Goal: Task Accomplishment & Management: Use online tool/utility

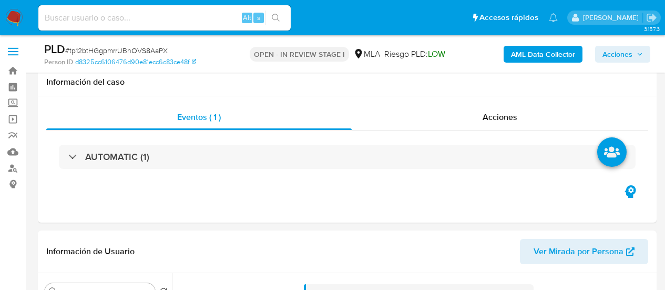
select select "10"
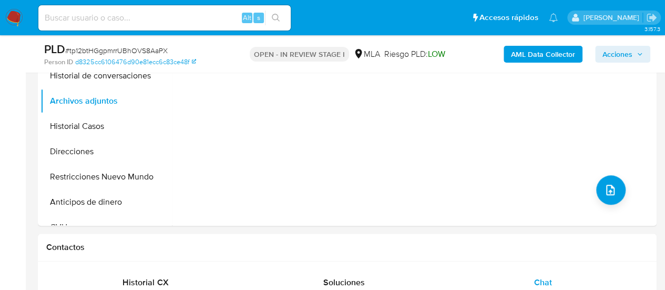
scroll to position [748, 0]
click at [99, 132] on button "Historial Casos" at bounding box center [105, 126] width 131 height 25
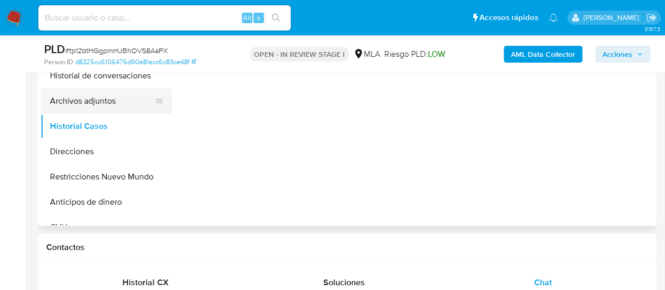
click at [94, 106] on button "Archivos adjuntos" at bounding box center [101, 100] width 123 height 25
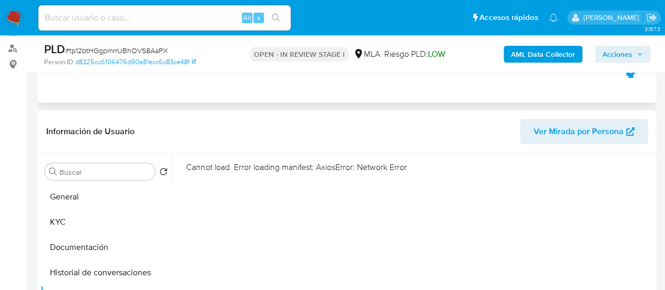
scroll to position [159, 0]
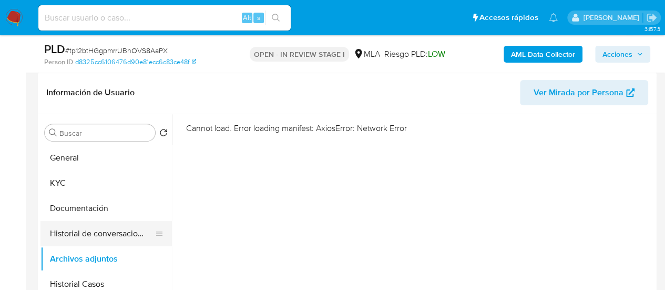
click at [78, 230] on button "Historial de conversaciones" at bounding box center [101, 233] width 123 height 25
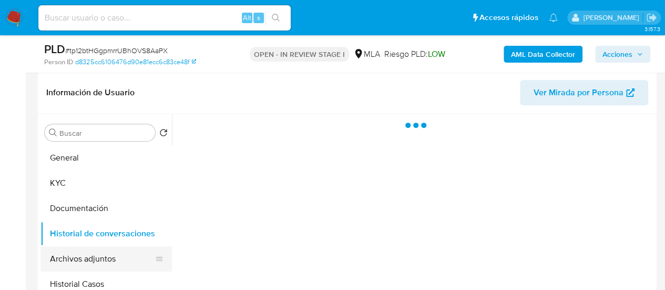
click at [83, 252] on button "Archivos adjuntos" at bounding box center [101, 258] width 123 height 25
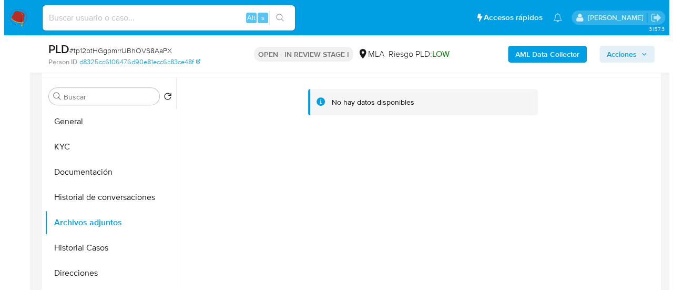
scroll to position [211, 0]
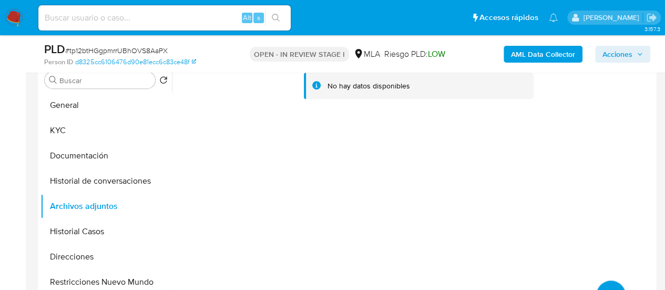
click at [544, 60] on b "AML Data Collector" at bounding box center [543, 54] width 64 height 17
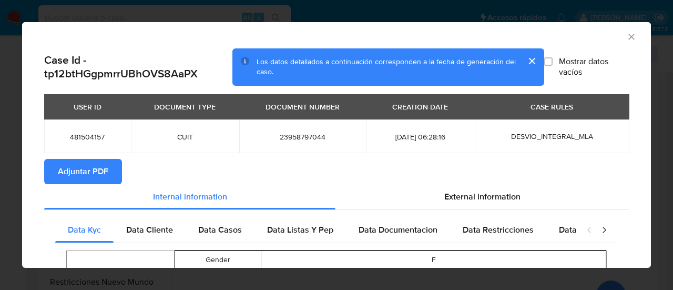
click at [79, 165] on span "Adjuntar PDF" at bounding box center [83, 171] width 50 height 23
click at [628, 37] on icon "Cerrar ventana" at bounding box center [631, 37] width 6 height 6
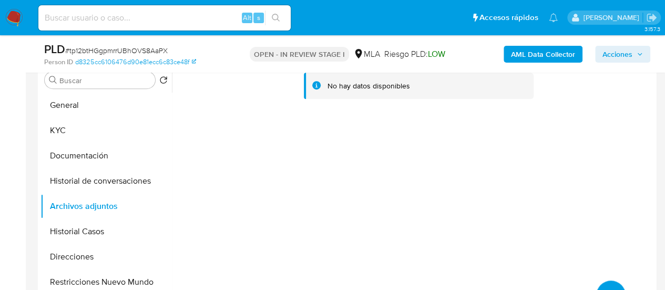
click at [610, 286] on button "upload-file" at bounding box center [610, 294] width 29 height 29
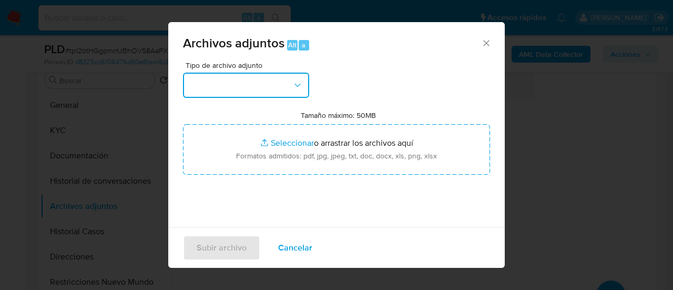
click at [206, 73] on button "button" at bounding box center [246, 85] width 126 height 25
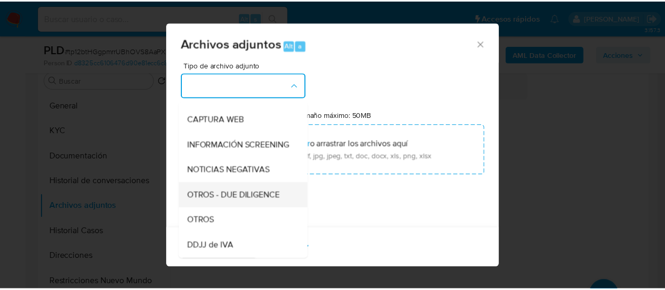
scroll to position [105, 0]
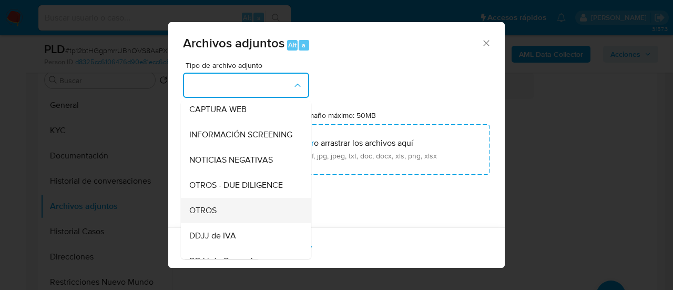
click at [222, 221] on div "OTROS" at bounding box center [242, 210] width 107 height 25
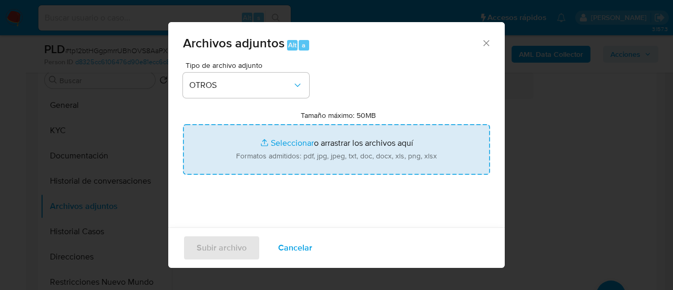
click at [306, 144] on input "Tamaño máximo: 50MB Seleccionar archivos" at bounding box center [336, 149] width 307 height 50
type input "C:\fakepath\Caselog 1ElYypcClV04V7irHYQGXI2A_2025_07_17_22_17_39.docx"
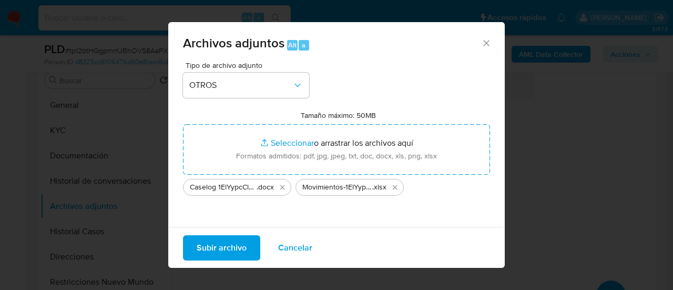
drag, startPoint x: 306, startPoint y: 144, endPoint x: 212, endPoint y: 249, distance: 141.1
click at [212, 249] on span "Subir archivo" at bounding box center [222, 247] width 50 height 23
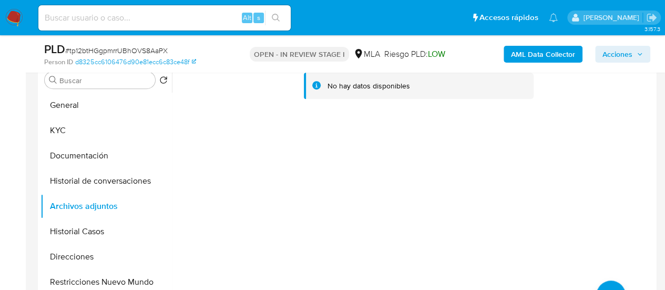
click at [115, 279] on button "Restricciones Nuevo Mundo" at bounding box center [105, 281] width 131 height 25
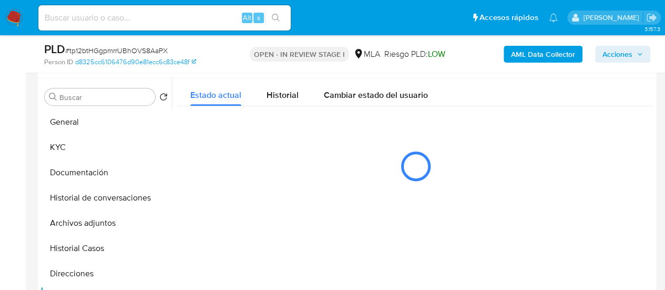
scroll to position [211, 0]
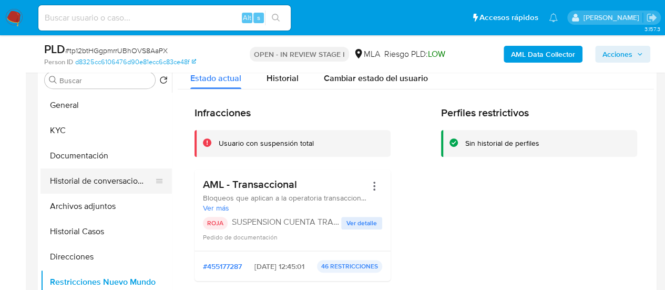
click at [84, 182] on button "Historial de conversaciones" at bounding box center [101, 180] width 123 height 25
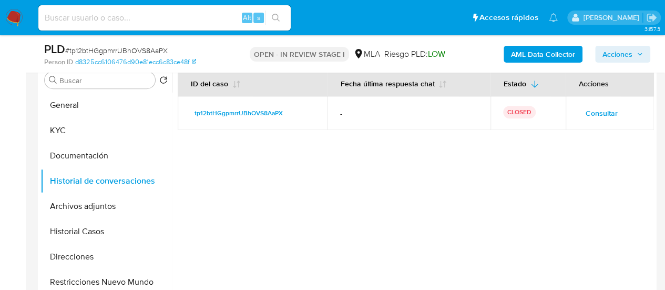
click at [600, 57] on button "Acciones" at bounding box center [622, 54] width 55 height 17
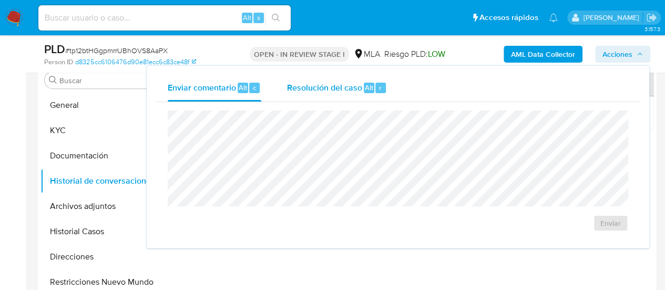
click at [371, 85] on span "Alt" at bounding box center [369, 88] width 8 height 10
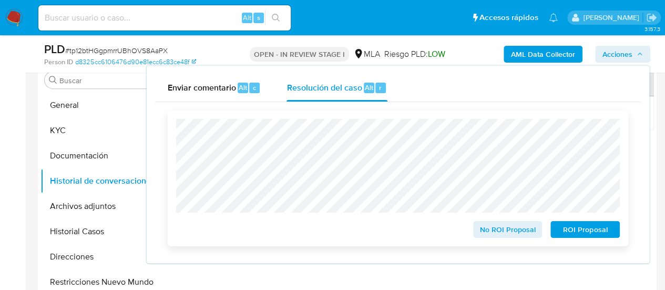
click at [602, 229] on span "ROI Proposal" at bounding box center [585, 229] width 55 height 15
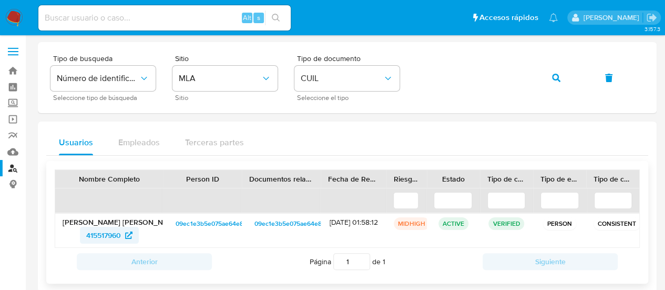
click at [111, 232] on span "415517960" at bounding box center [103, 235] width 35 height 17
click at [551, 77] on button "button" at bounding box center [556, 77] width 36 height 25
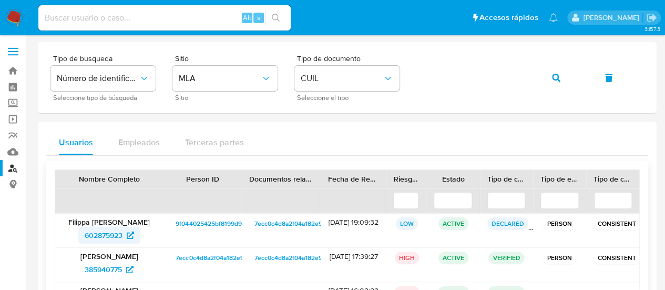
click at [95, 237] on span "602875923" at bounding box center [104, 235] width 38 height 17
click at [552, 83] on span "button" at bounding box center [556, 77] width 8 height 23
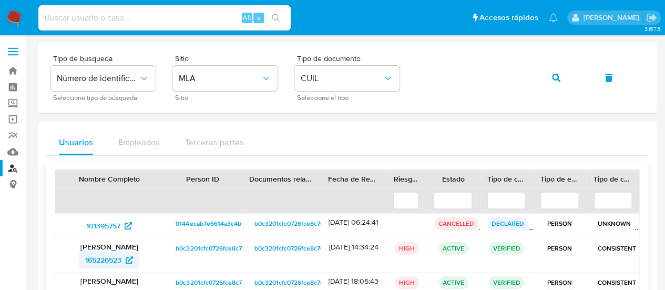
click at [109, 263] on span "165226523" at bounding box center [103, 259] width 36 height 17
click at [573, 79] on button "button" at bounding box center [556, 77] width 36 height 25
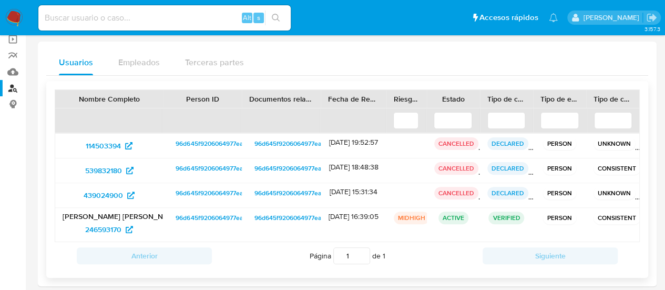
scroll to position [89, 0]
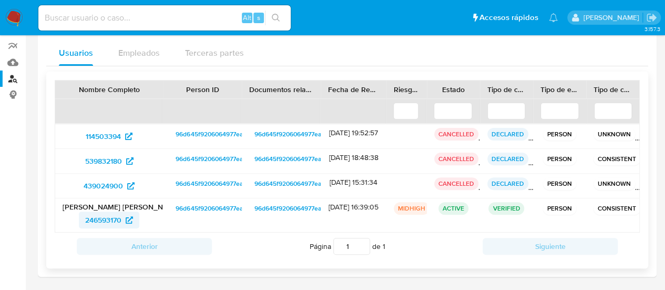
click at [99, 215] on span "246593170" at bounding box center [103, 219] width 36 height 17
click at [114, 219] on span "246593170" at bounding box center [103, 219] width 36 height 17
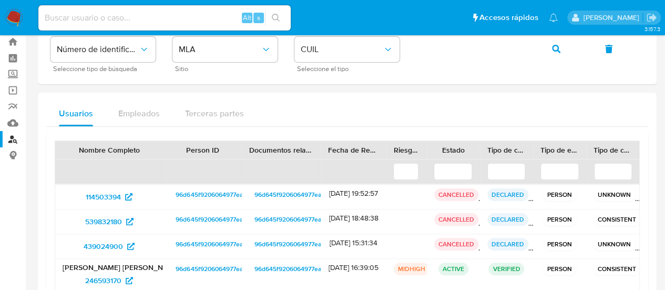
scroll to position [0, 0]
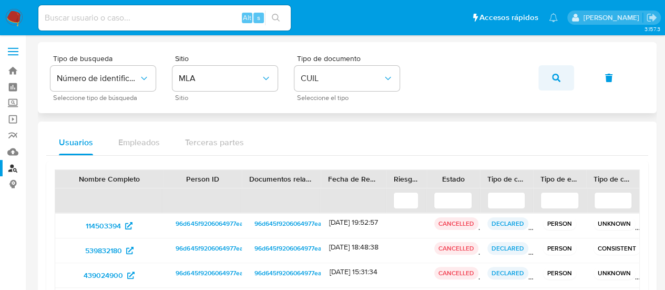
click at [555, 72] on span "button" at bounding box center [556, 77] width 8 height 23
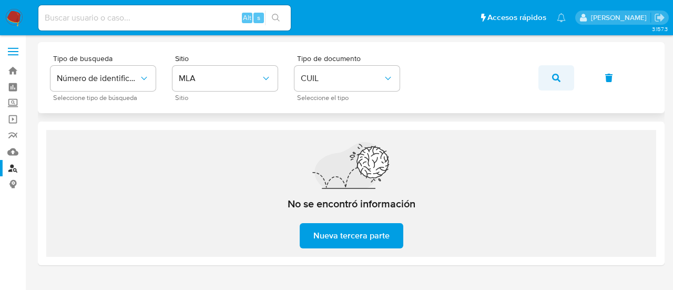
click at [548, 69] on button "button" at bounding box center [556, 77] width 36 height 25
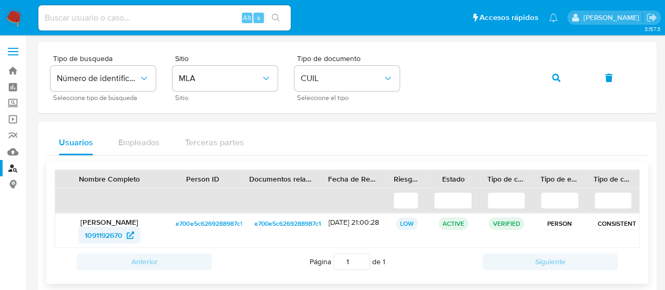
click at [132, 231] on icon at bounding box center [130, 234] width 7 height 7
click at [545, 78] on button "button" at bounding box center [556, 77] width 36 height 25
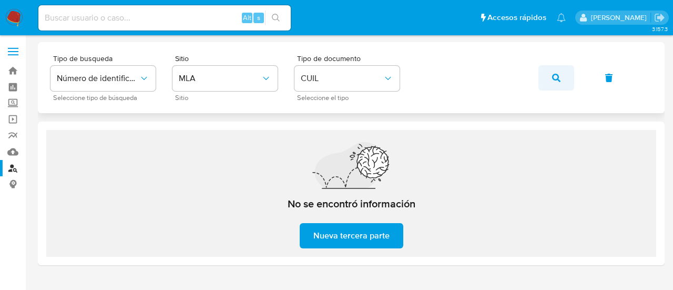
click at [551, 77] on button "button" at bounding box center [556, 77] width 36 height 25
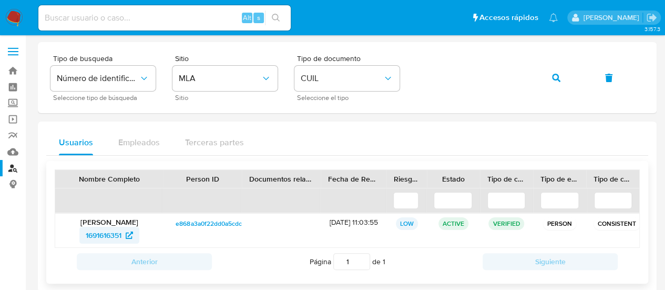
click at [91, 237] on span "1691616351" at bounding box center [104, 235] width 36 height 17
click at [549, 79] on button "button" at bounding box center [556, 77] width 36 height 25
click at [112, 240] on span "1328385154" at bounding box center [103, 235] width 39 height 17
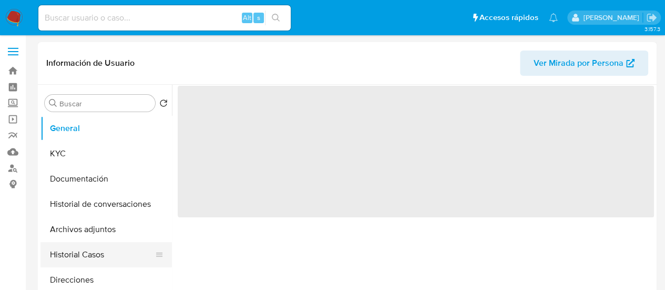
click at [105, 256] on button "Historial Casos" at bounding box center [101, 254] width 123 height 25
click at [90, 248] on button "Historial Casos" at bounding box center [101, 254] width 123 height 25
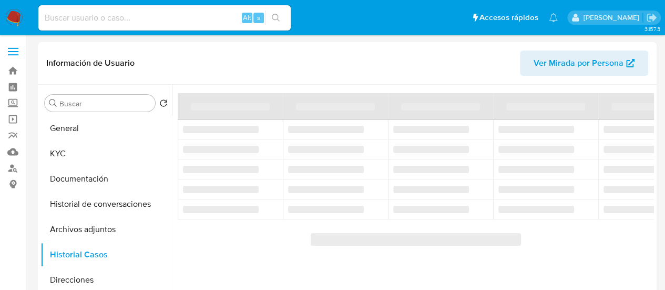
select select "10"
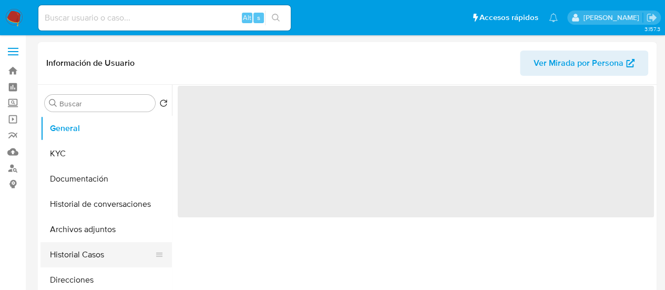
click at [87, 251] on button "Historial Casos" at bounding box center [101, 254] width 123 height 25
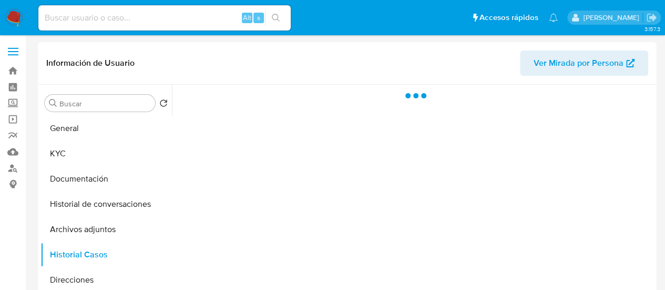
select select "10"
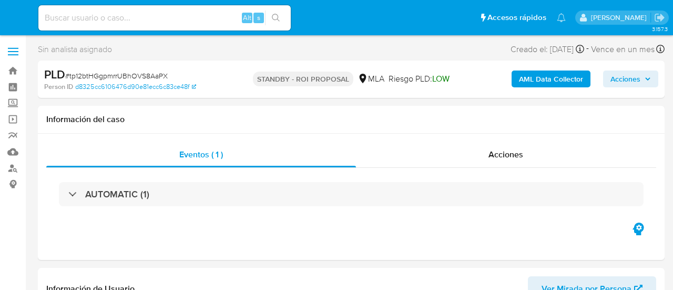
select select "10"
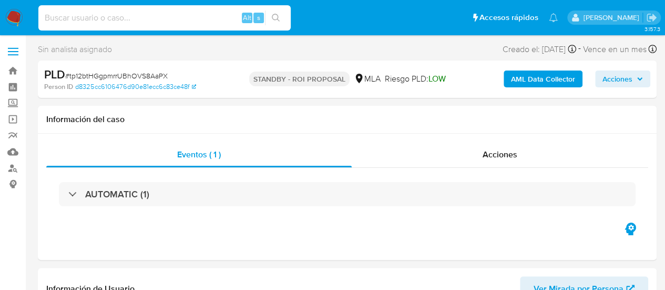
click at [115, 16] on input at bounding box center [164, 18] width 252 height 14
paste input "ctPeL7sQjO9wGyl8JVus6RO7"
type input "ctPeL7sQjO9wGyl8JVus6RO7"
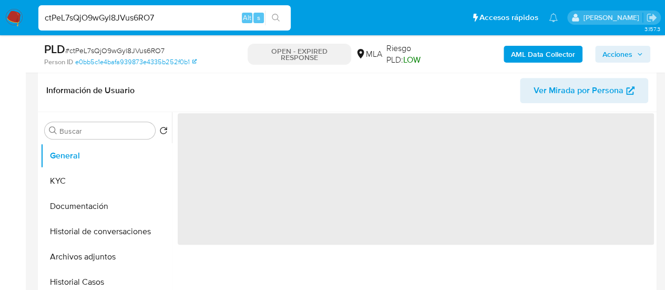
scroll to position [210, 0]
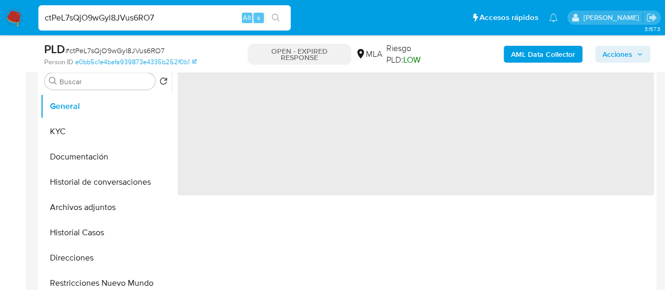
select select "10"
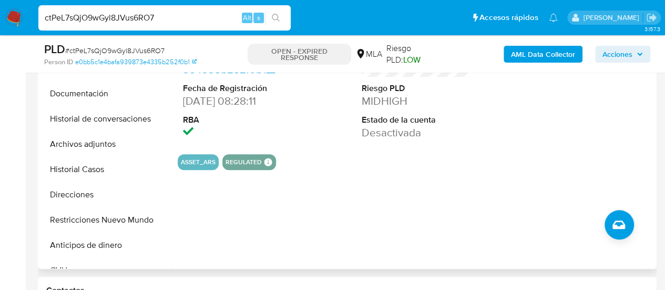
scroll to position [368, 0]
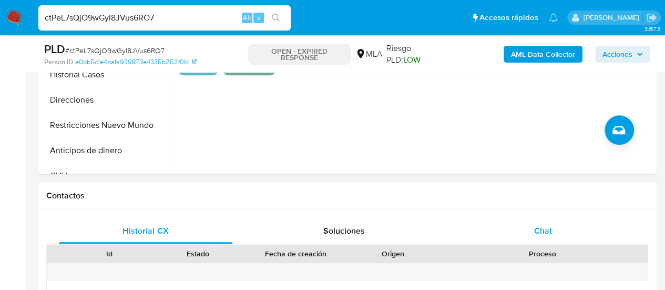
click at [530, 232] on div "Chat" at bounding box center [542, 230] width 173 height 25
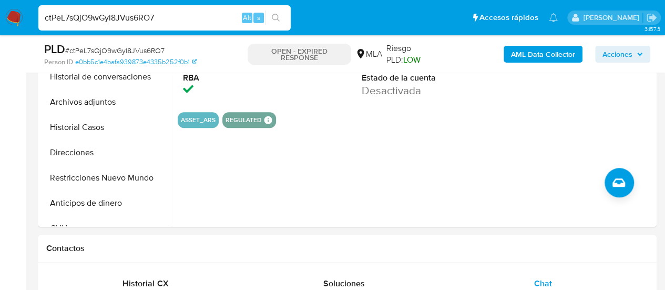
scroll to position [210, 0]
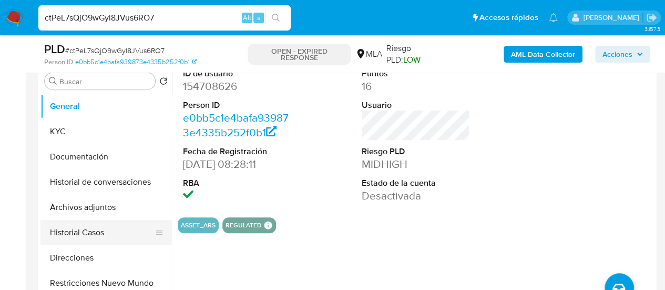
click at [91, 222] on button "Historial Casos" at bounding box center [101, 232] width 123 height 25
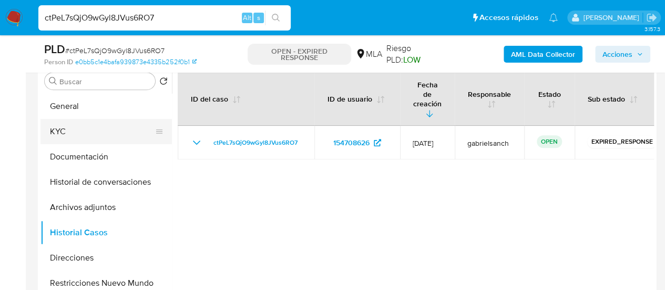
click at [65, 126] on button "KYC" at bounding box center [101, 131] width 123 height 25
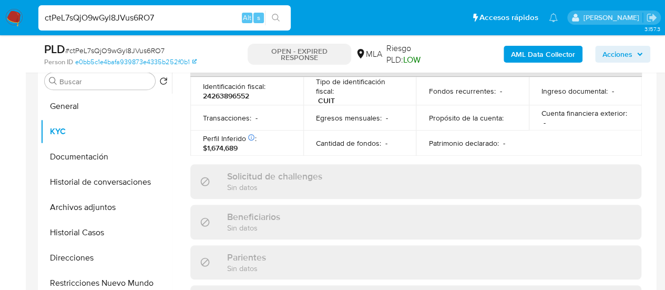
scroll to position [596, 0]
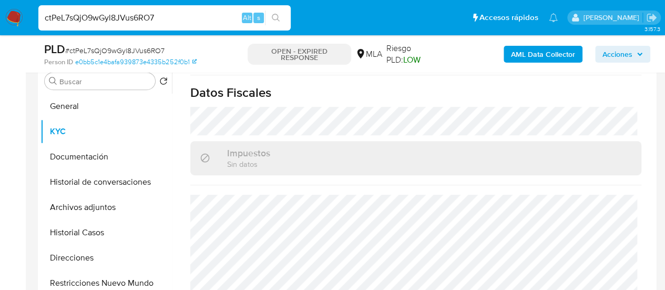
click at [148, 15] on input "ctPeL7sQjO9wGyl8JVus6RO7" at bounding box center [164, 18] width 252 height 14
paste input "WRlcIb1GLLvmTmdWTBOy9Std"
type input "WRlcIb1GLLvmTmdWTBOy9Std"
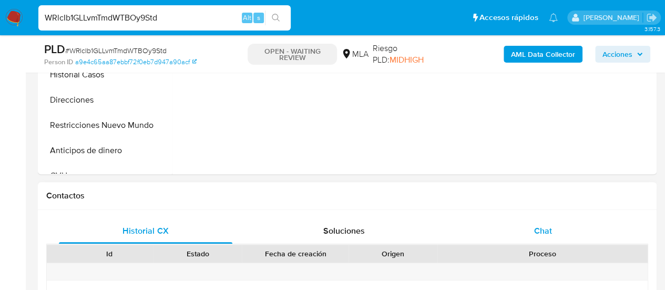
select select "10"
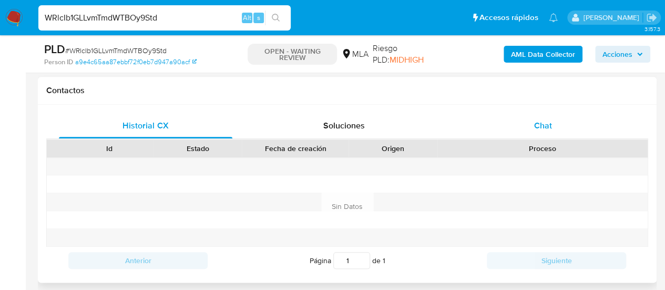
click at [531, 130] on div "Chat" at bounding box center [542, 125] width 173 height 25
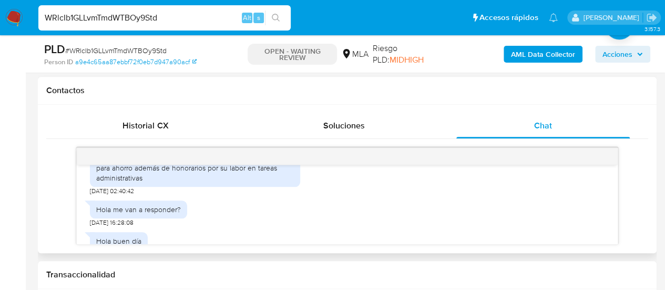
scroll to position [1895, 0]
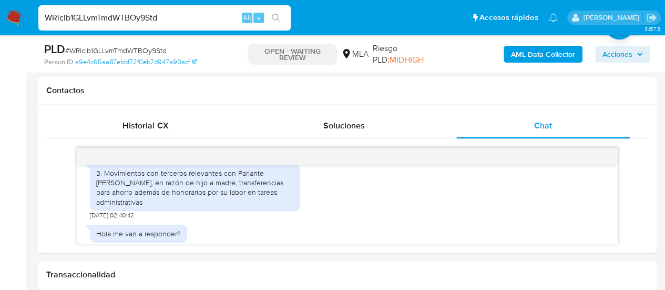
click at [128, 18] on input "WRlcIb1GLLvmTmdWTBOy9Std" at bounding box center [164, 18] width 252 height 14
paste input "JtiVGixWgqAOQlt7xUWfe9UM"
type input "JtiVGixWgqAOQlt7xUWfe9UM"
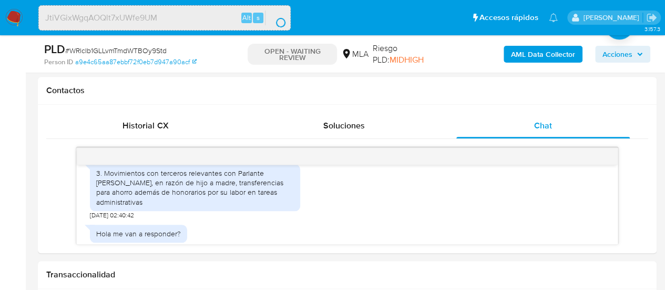
scroll to position [0, 0]
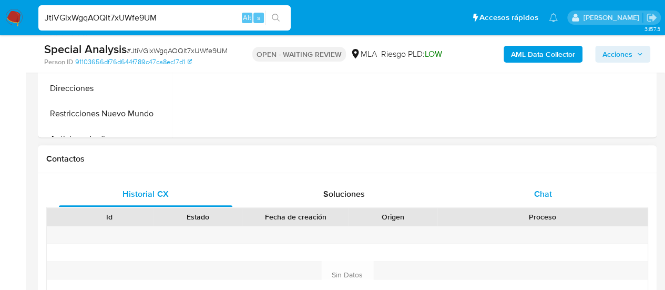
scroll to position [473, 0]
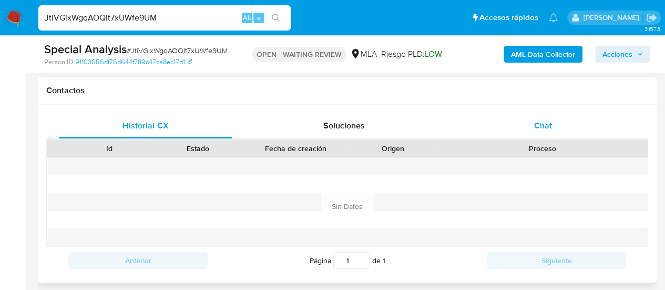
click at [532, 134] on div "Chat" at bounding box center [542, 125] width 173 height 25
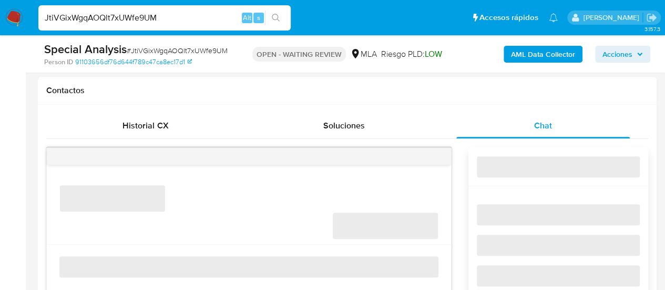
select select "10"
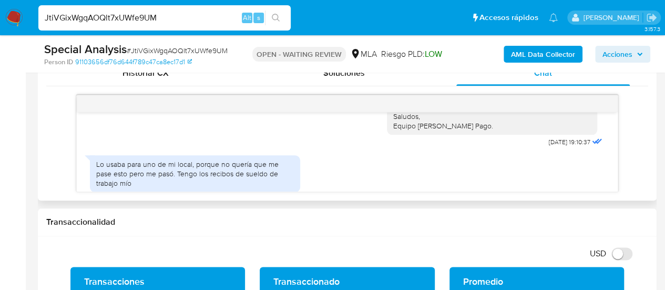
scroll to position [1088, 0]
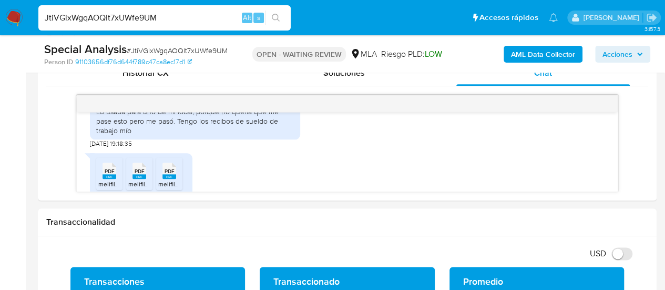
click at [128, 18] on input "JtiVGixWgqAOQlt7xUWfe9UM" at bounding box center [164, 18] width 252 height 14
paste input "WRlcIb1GLLvmTmdWTBOy9Std"
type input "WRlcIb1GLLvmTmdWTBOy9Std"
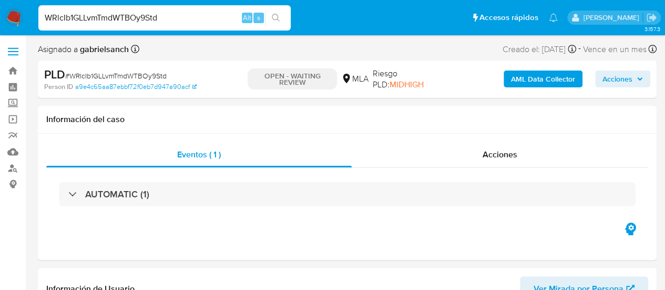
select select "10"
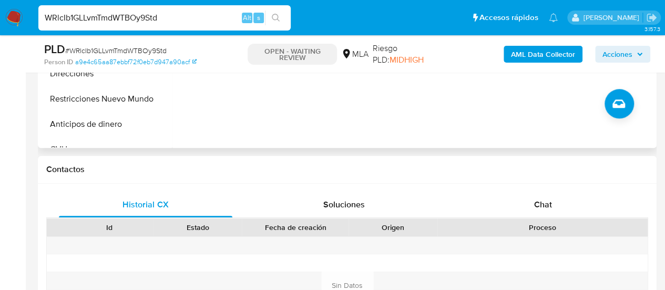
scroll to position [473, 0]
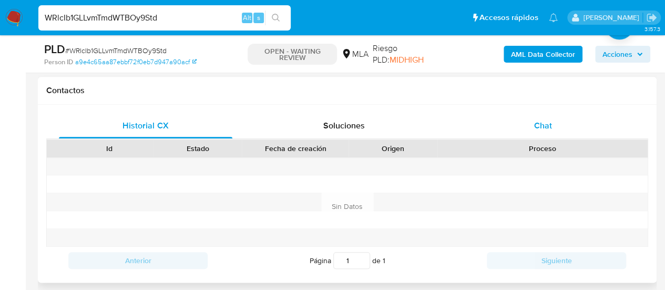
click at [505, 131] on div "Chat" at bounding box center [542, 125] width 173 height 25
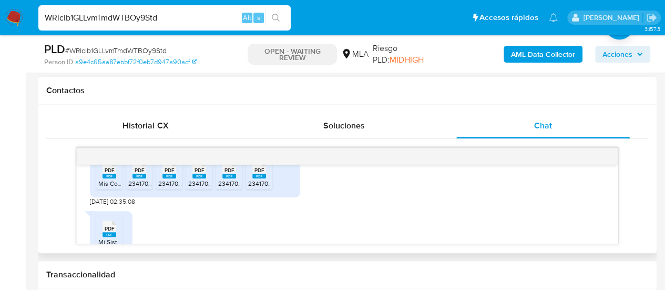
scroll to position [1737, 0]
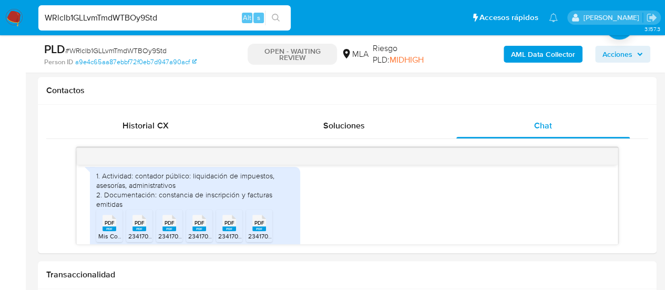
click at [123, 22] on input "WRlcIb1GLLvmTmdWTBOy9Std" at bounding box center [164, 18] width 252 height 14
paste input "tSWGAfFiolZSSMAwfI8rykM"
type input "tSWGAfFiolZSSMAwfI8rykMd"
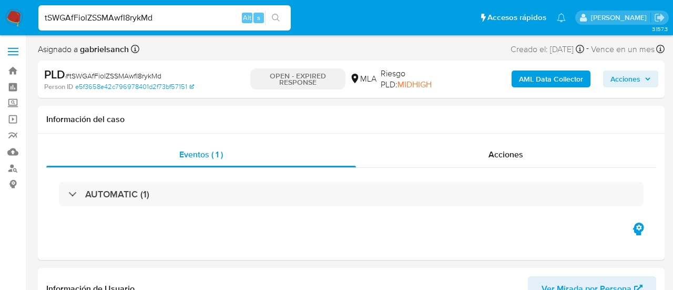
select select "10"
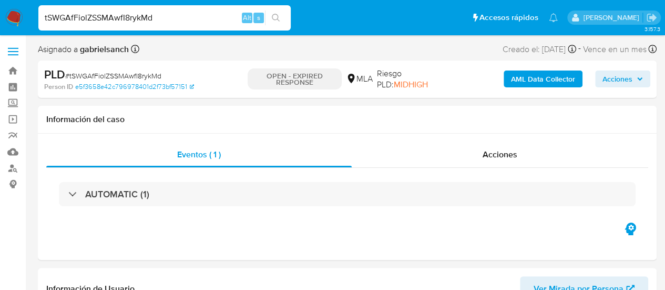
click at [137, 21] on input "tSWGAfFiolZSSMAwfI8rykMd" at bounding box center [164, 18] width 252 height 14
click at [117, 18] on input "tSWGAfFiolZSSMAwfI8rykMd" at bounding box center [164, 18] width 252 height 14
paste input "JtiVGixWgqAOQlt7xUWfe9UM"
type input "JtiVGixWgqAOQlt7xUWfe9UM"
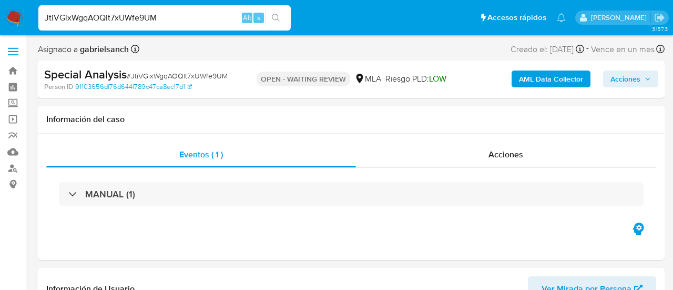
select select "10"
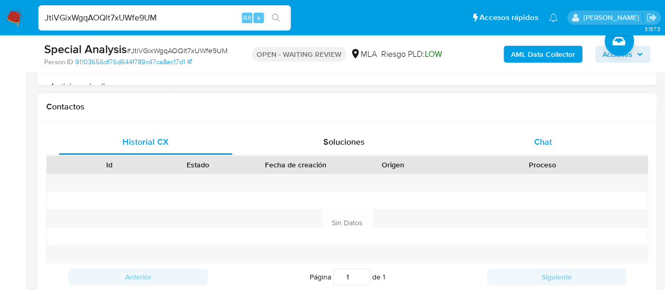
scroll to position [473, 0]
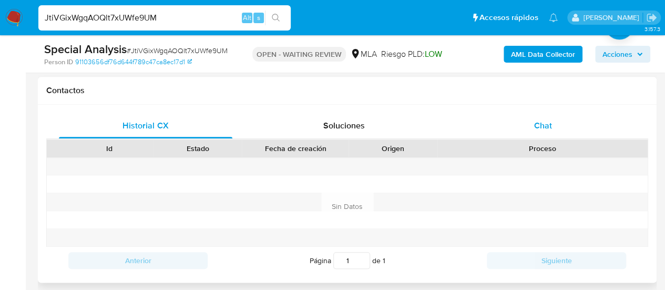
click at [552, 133] on div "Chat" at bounding box center [542, 125] width 173 height 25
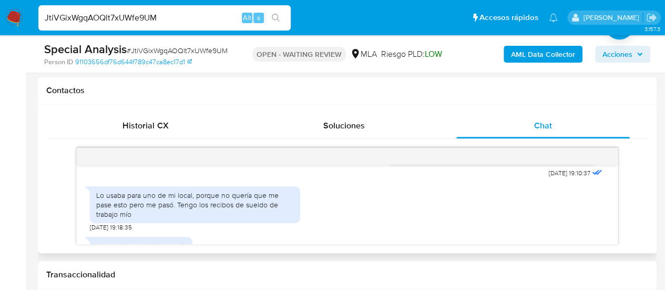
scroll to position [1035, 0]
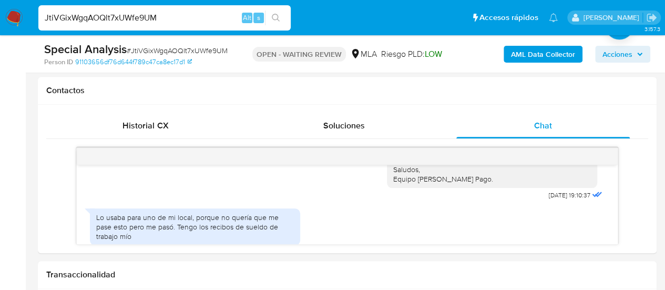
click at [116, 13] on input "JtiVGixWgqAOQlt7xUWfe9UM" at bounding box center [164, 18] width 252 height 14
paste input "WRlcIb1GLLvmTmdWTBOy9Std"
type input "WRlcIb1GLLvmTmdWTBOy9Std"
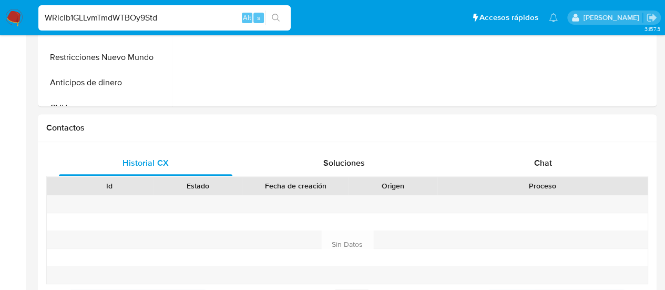
select select "10"
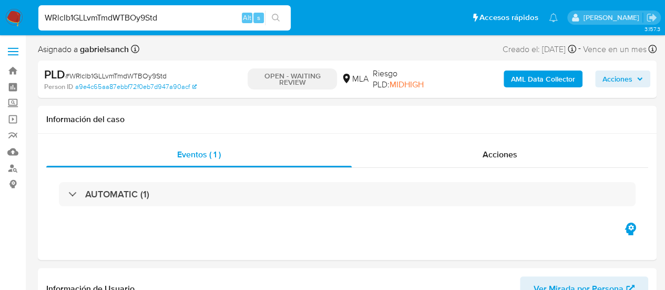
click at [103, 16] on input "WRlcIb1GLLvmTmdWTBOy9Std" at bounding box center [164, 18] width 252 height 14
paste input "tSWGAfFiolZSSMAwfI8rykM"
type input "tSWGAfFiolZSSMAwfI8rykMd"
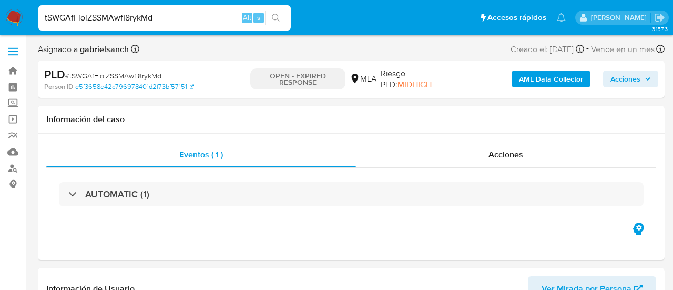
select select "10"
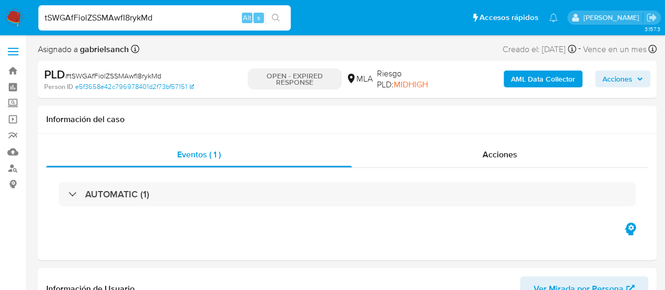
click at [126, 19] on input "tSWGAfFiolZSSMAwfI8rykMd" at bounding box center [164, 18] width 252 height 14
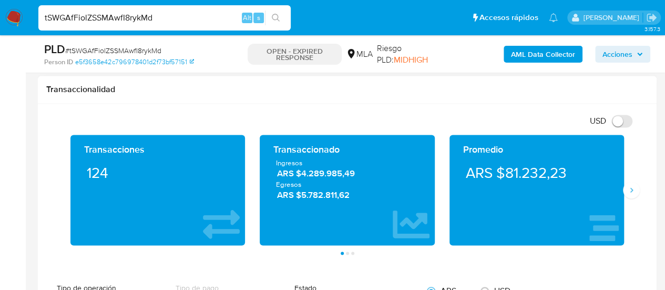
scroll to position [683, 0]
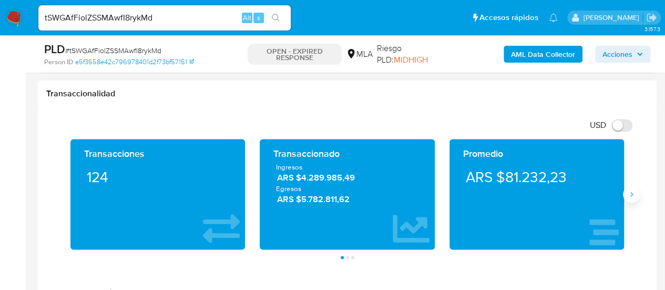
click at [628, 194] on icon "Siguiente" at bounding box center [631, 194] width 8 height 8
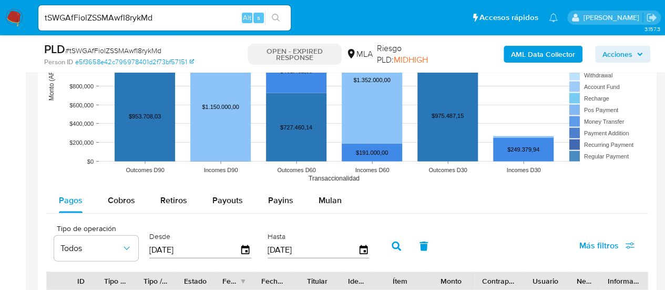
scroll to position [1051, 0]
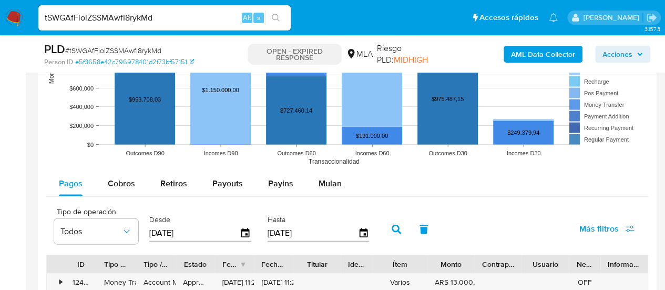
drag, startPoint x: 227, startPoint y: 179, endPoint x: 660, endPoint y: 172, distance: 433.2
click at [227, 178] on span "Payouts" at bounding box center [227, 183] width 30 height 12
select select "10"
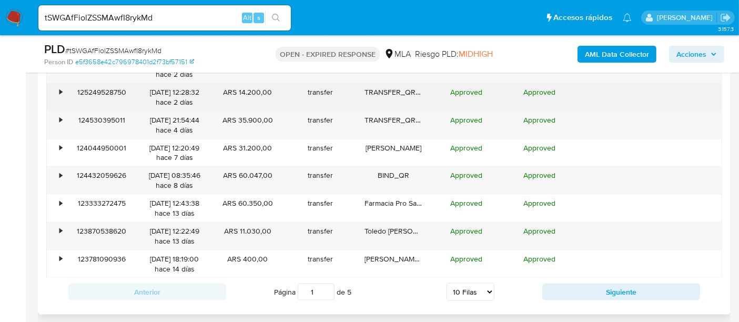
scroll to position [1326, 0]
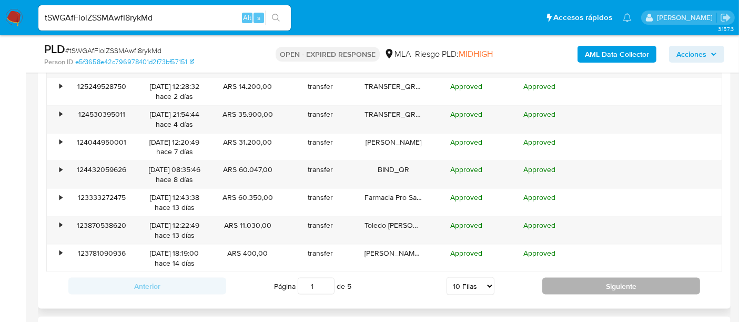
click at [640, 284] on button "Siguiente" at bounding box center [621, 286] width 158 height 17
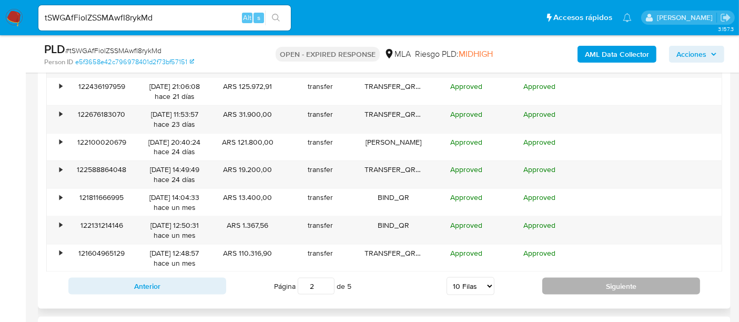
click at [636, 282] on button "Siguiente" at bounding box center [621, 286] width 158 height 17
click at [629, 283] on button "Siguiente" at bounding box center [621, 286] width 158 height 17
click at [629, 286] on button "Siguiente" at bounding box center [621, 286] width 158 height 17
type input "5"
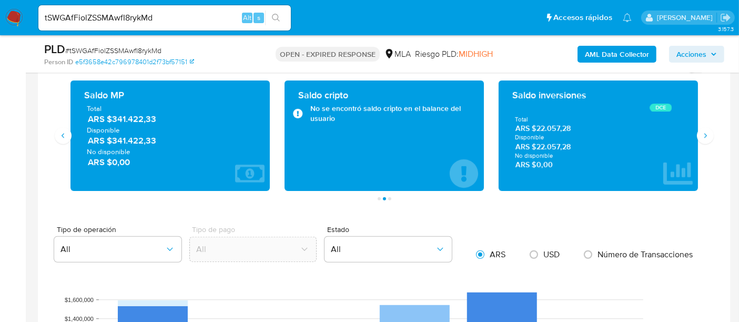
scroll to position [683, 0]
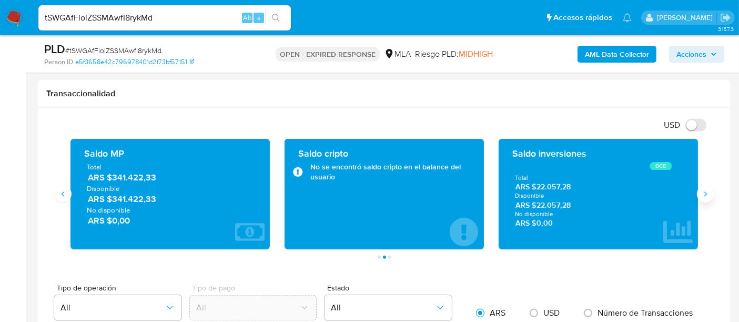
click at [672, 195] on button "Siguiente" at bounding box center [705, 194] width 17 height 17
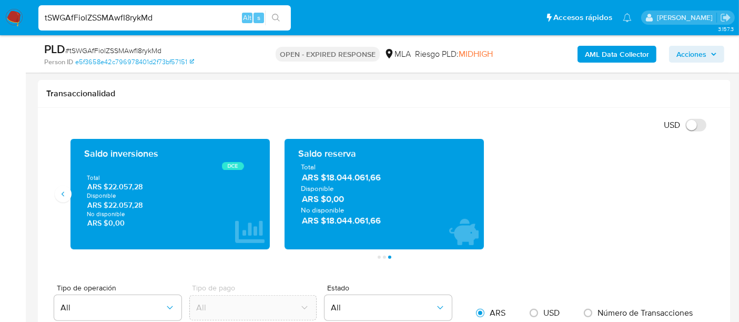
click at [142, 20] on input "tSWGAfFiolZSSMAwfI8rykMd" at bounding box center [164, 18] width 252 height 14
paste input "ctPeL7sQjO9wGyl8JVus6RO7"
type input "ctPeL7sQjO9wGyl8JVus6RO7"
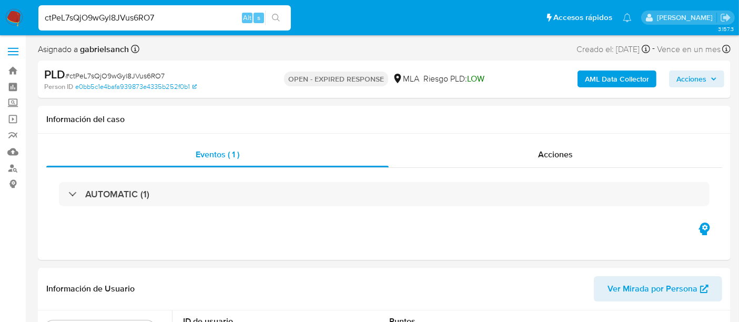
select select "10"
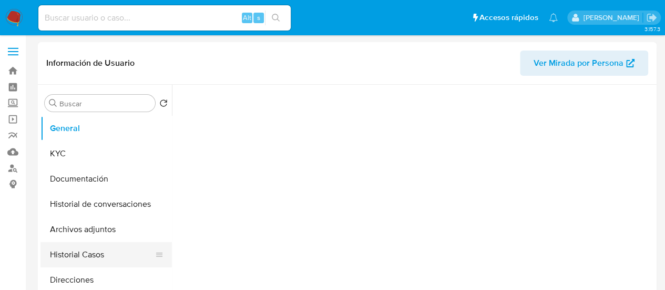
select select "10"
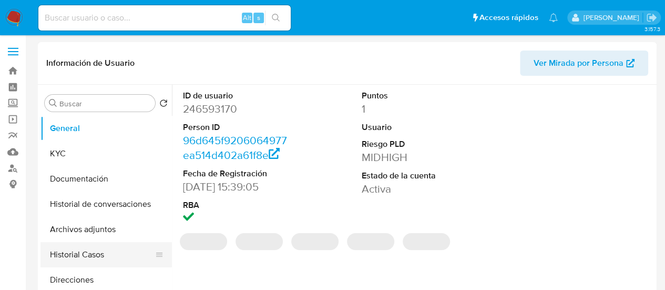
click at [98, 255] on button "Historial Casos" at bounding box center [101, 254] width 123 height 25
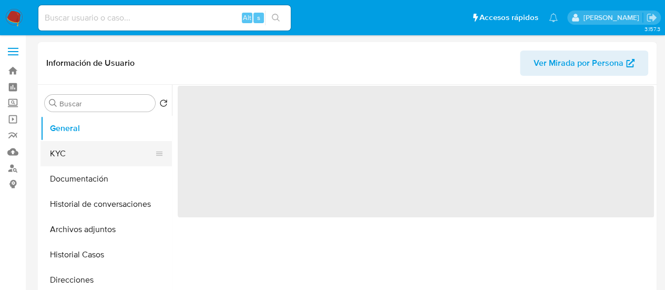
click at [104, 152] on button "KYC" at bounding box center [101, 153] width 123 height 25
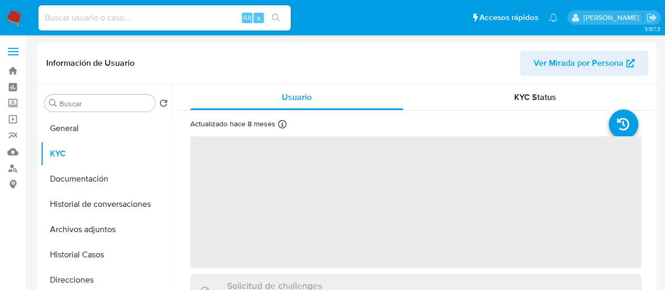
select select "10"
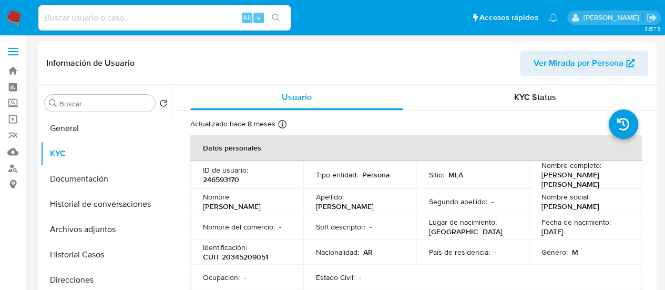
scroll to position [593, 0]
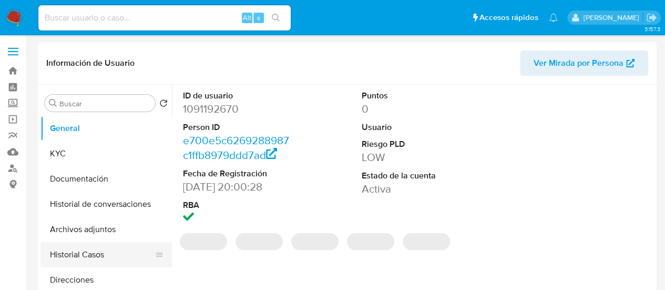
click at [100, 249] on button "Historial Casos" at bounding box center [101, 254] width 123 height 25
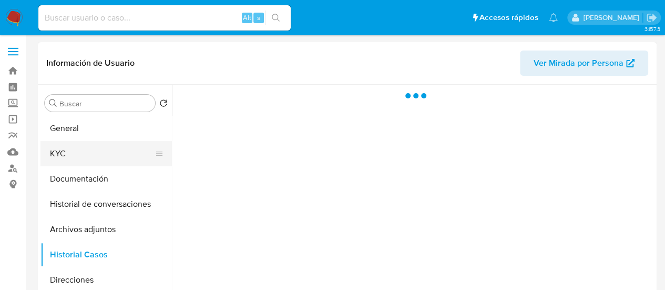
select select "10"
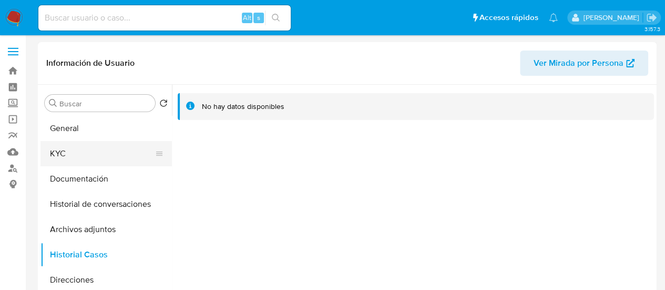
click at [74, 150] on button "KYC" at bounding box center [101, 153] width 123 height 25
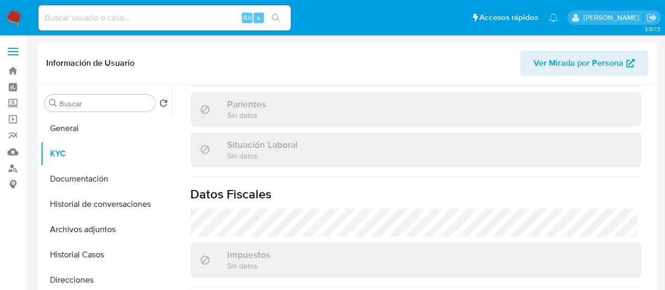
scroll to position [593, 0]
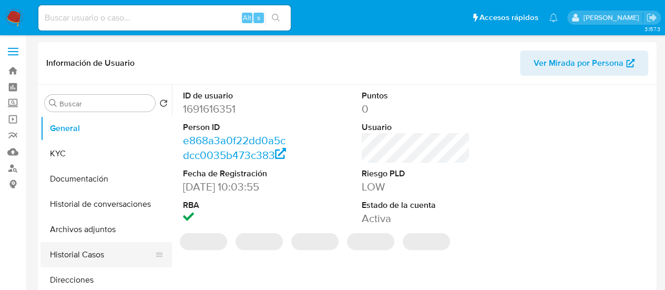
select select "10"
click at [74, 255] on button "Historial Casos" at bounding box center [101, 254] width 123 height 25
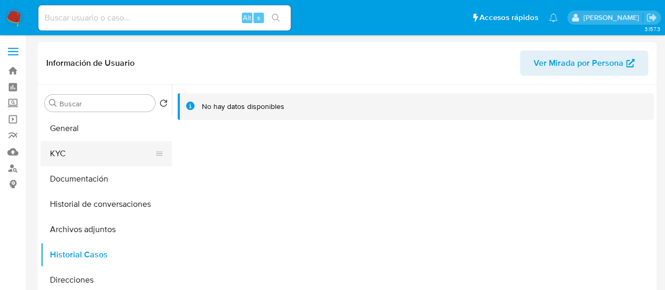
click at [74, 159] on button "KYC" at bounding box center [101, 153] width 123 height 25
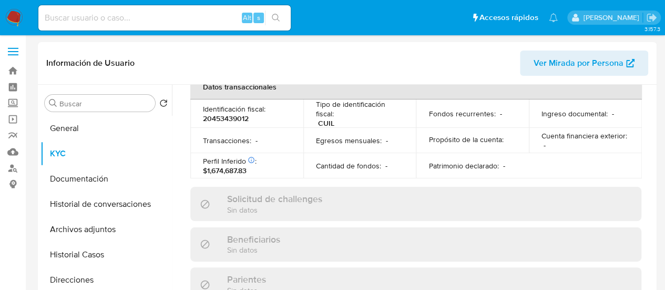
scroll to position [593, 0]
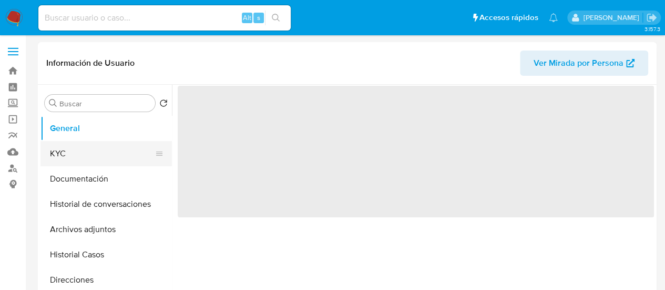
click at [59, 154] on button "KYC" at bounding box center [101, 153] width 123 height 25
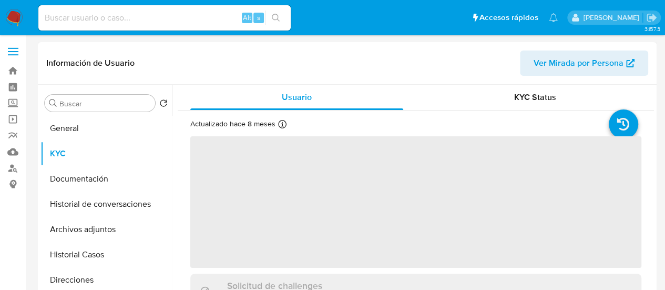
scroll to position [342, 0]
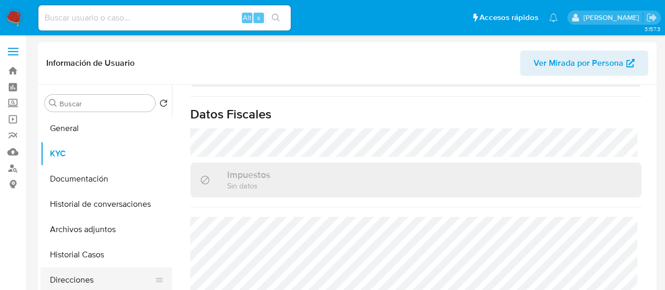
select select "10"
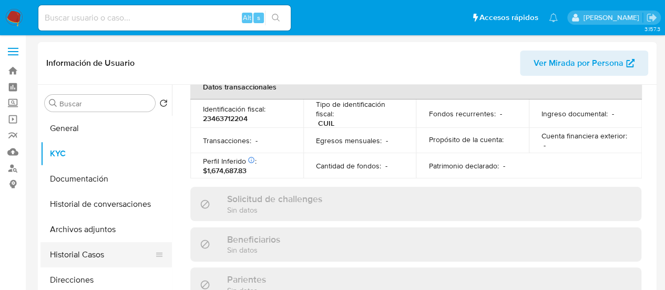
scroll to position [596, 0]
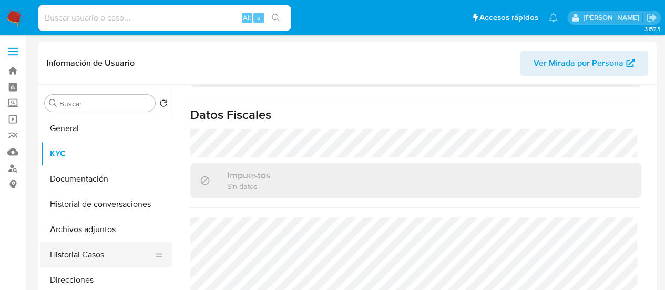
click at [83, 258] on button "Historial Casos" at bounding box center [101, 254] width 123 height 25
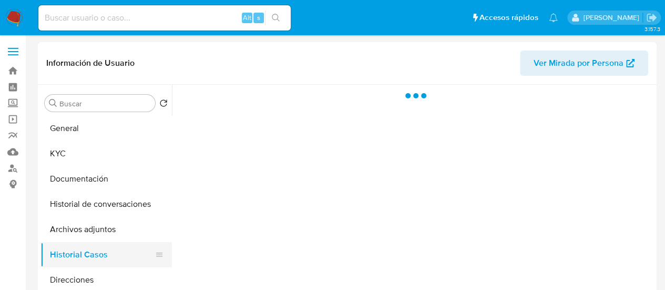
scroll to position [0, 0]
